Goal: Check status: Check status

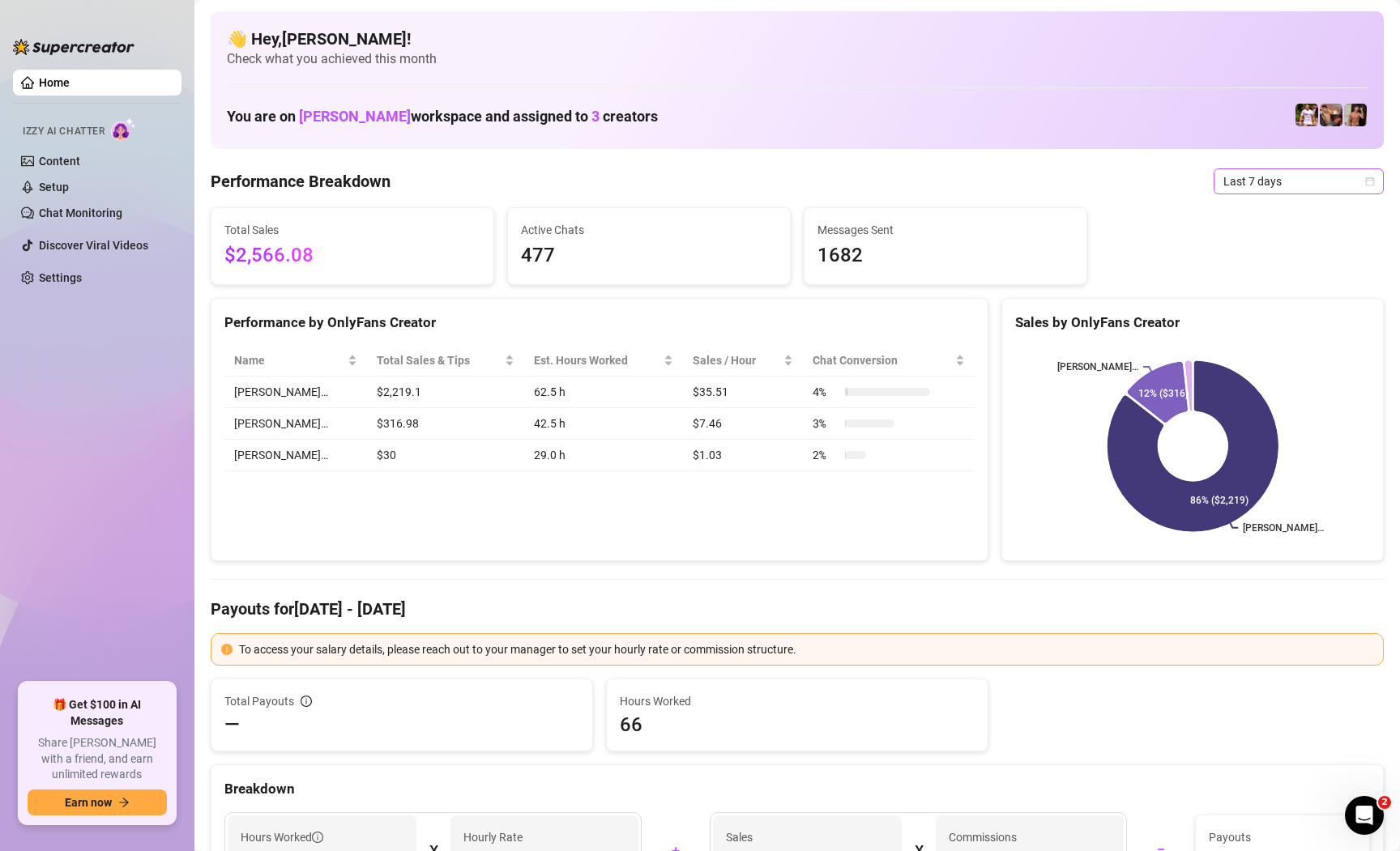
click at [1324, 189] on span "Last 7 days" at bounding box center [1298, 181] width 151 height 24
click at [1239, 319] on div "Custom date" at bounding box center [1298, 317] width 144 height 18
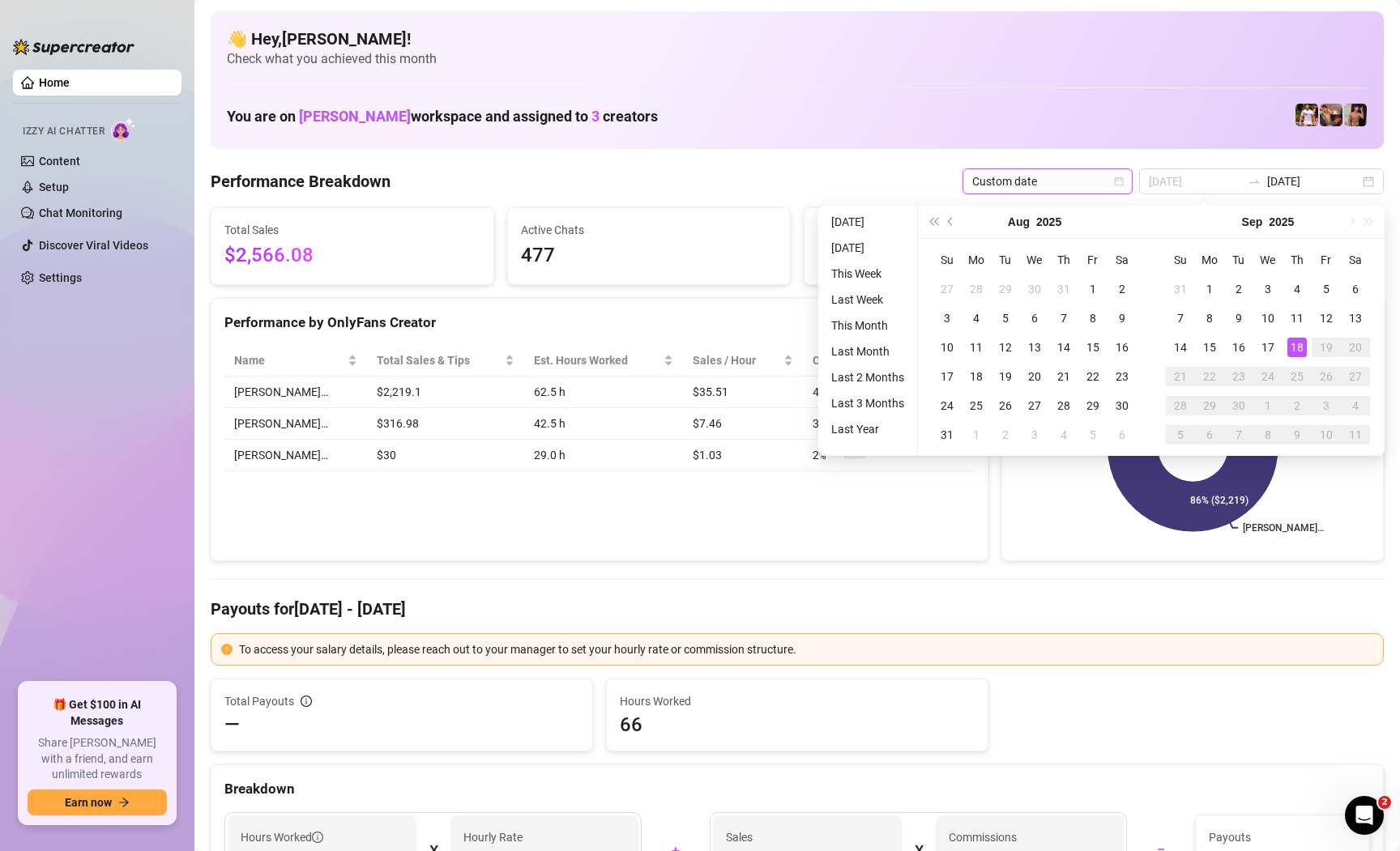
type input "[DATE]"
click at [1294, 348] on div "18" at bounding box center [1297, 347] width 20 height 20
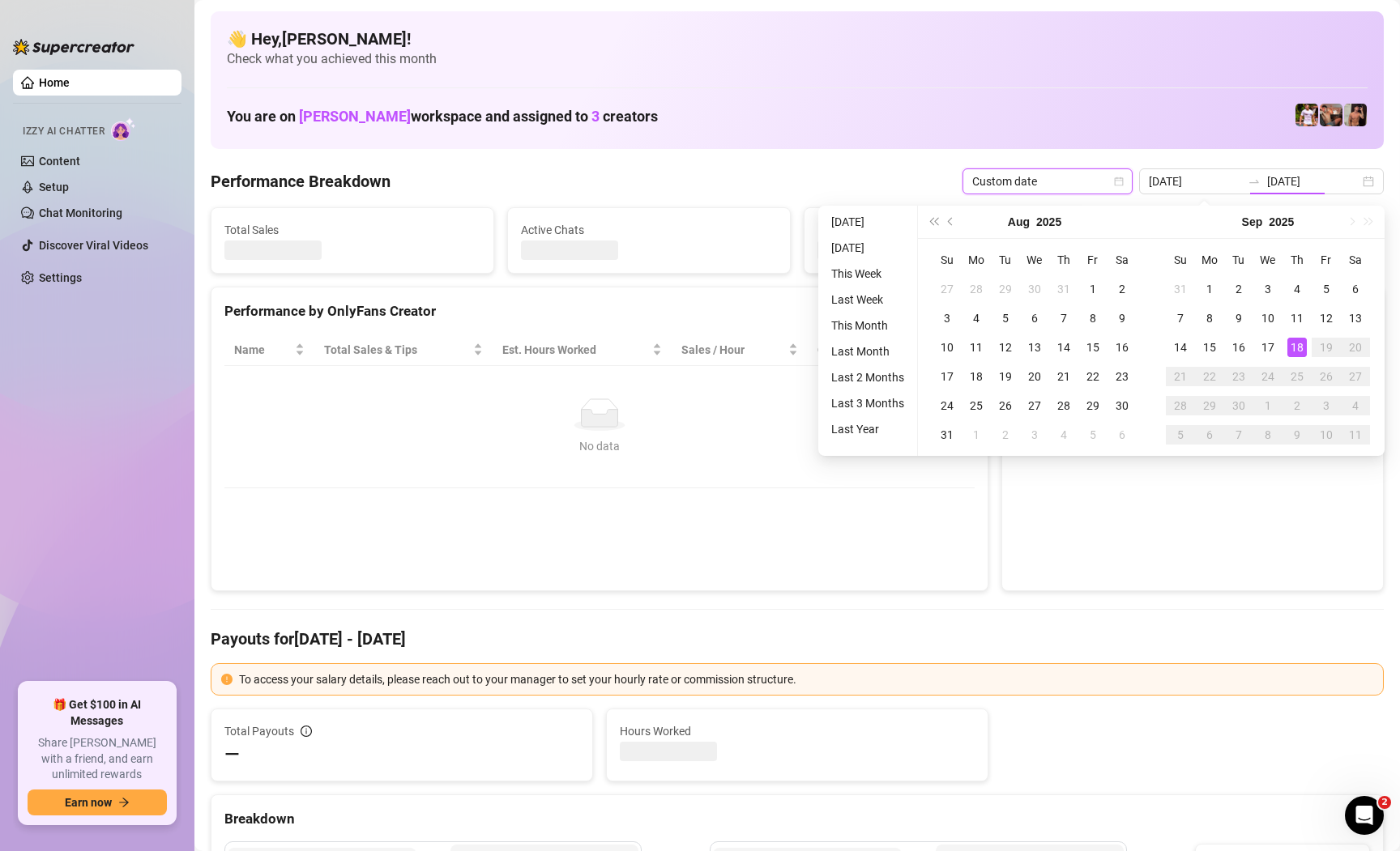
type input "[DATE]"
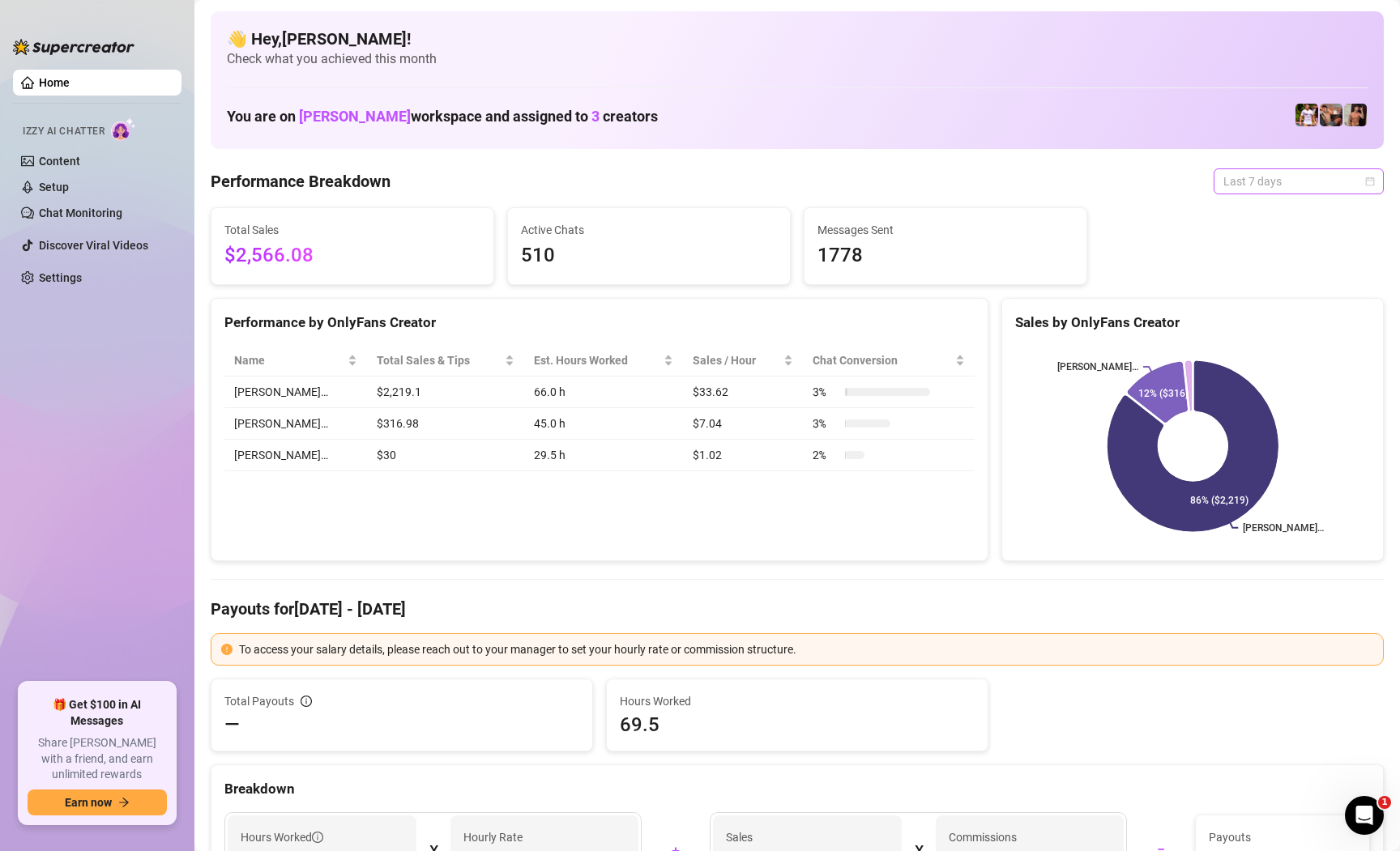
click at [1260, 189] on span "Last 7 days" at bounding box center [1298, 181] width 151 height 24
click at [1244, 319] on div "Custom date" at bounding box center [1298, 317] width 144 height 18
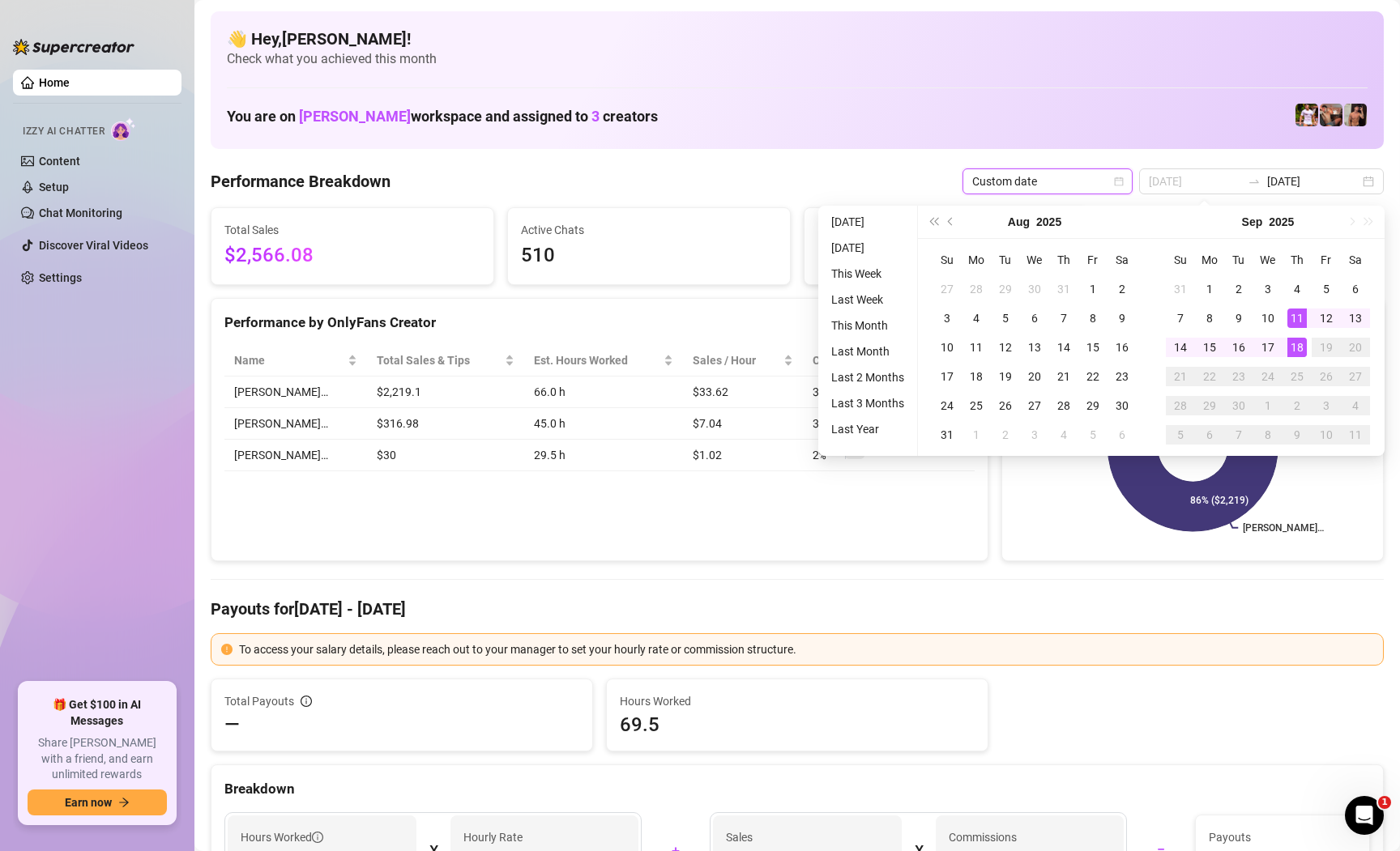
type input "[DATE]"
click at [1297, 341] on div "18" at bounding box center [1297, 347] width 20 height 20
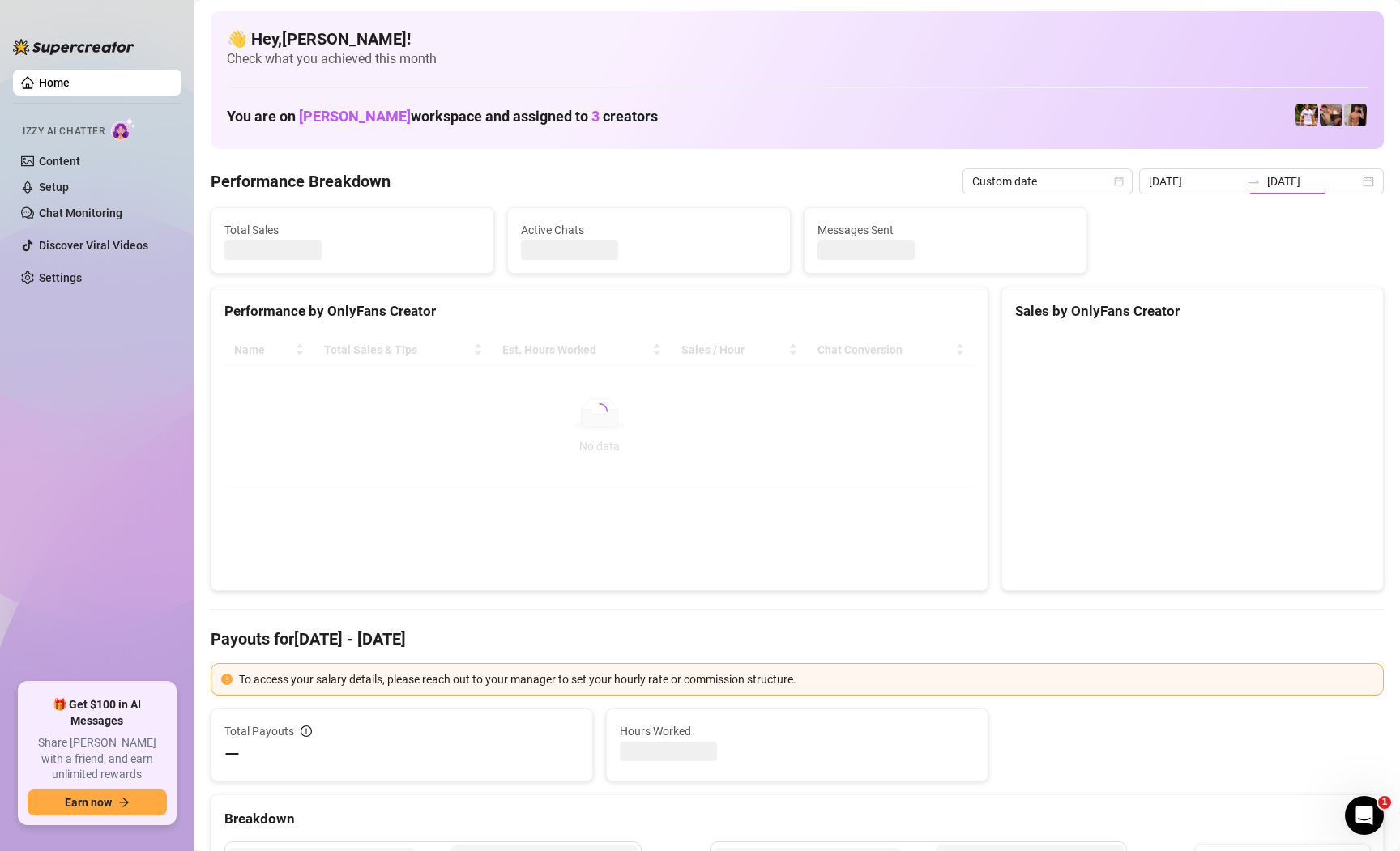
type input "[DATE]"
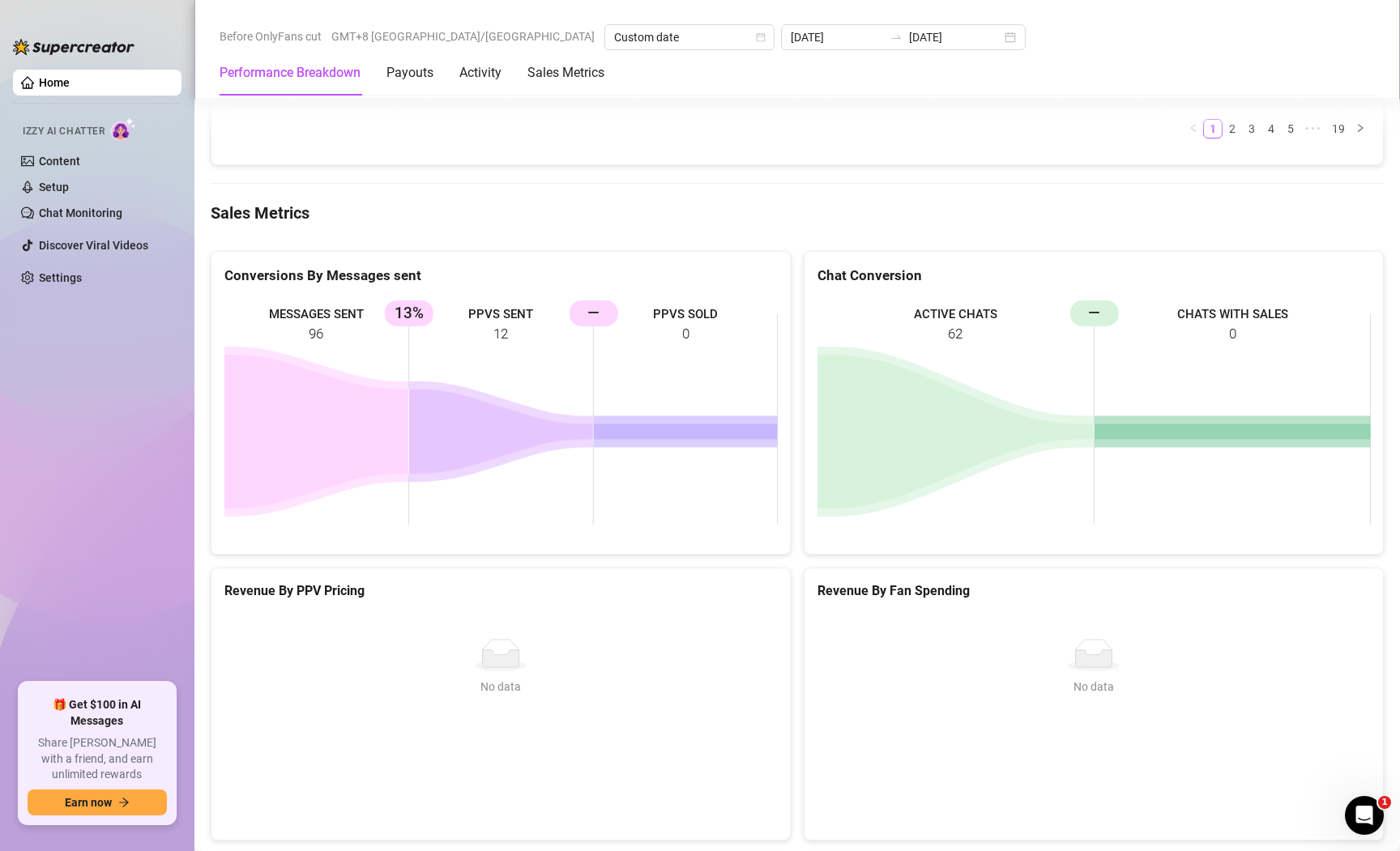
scroll to position [2324, 0]
